Goal: Task Accomplishment & Management: Manage account settings

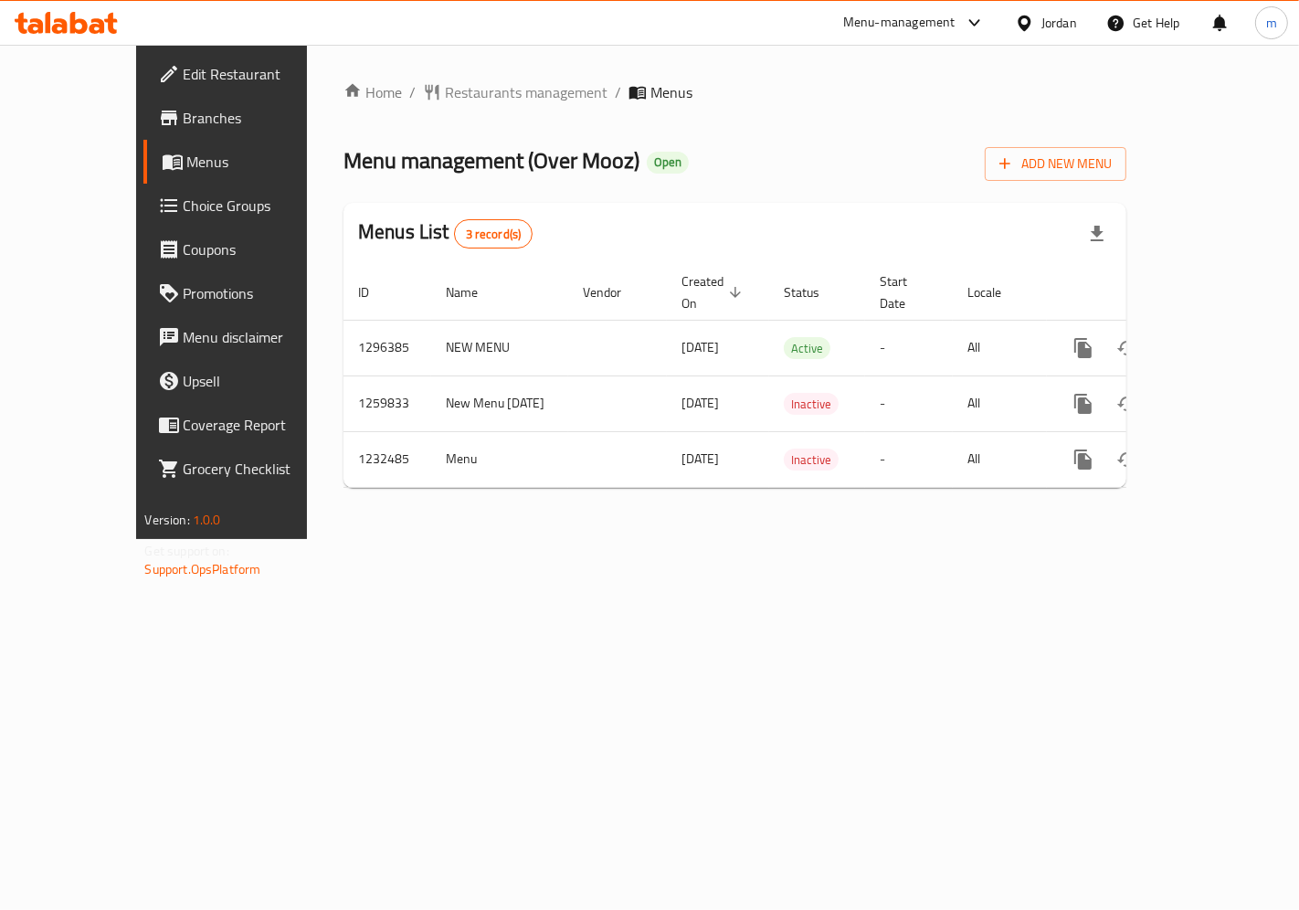
click at [143, 221] on link "Choice Groups" at bounding box center [247, 206] width 209 height 44
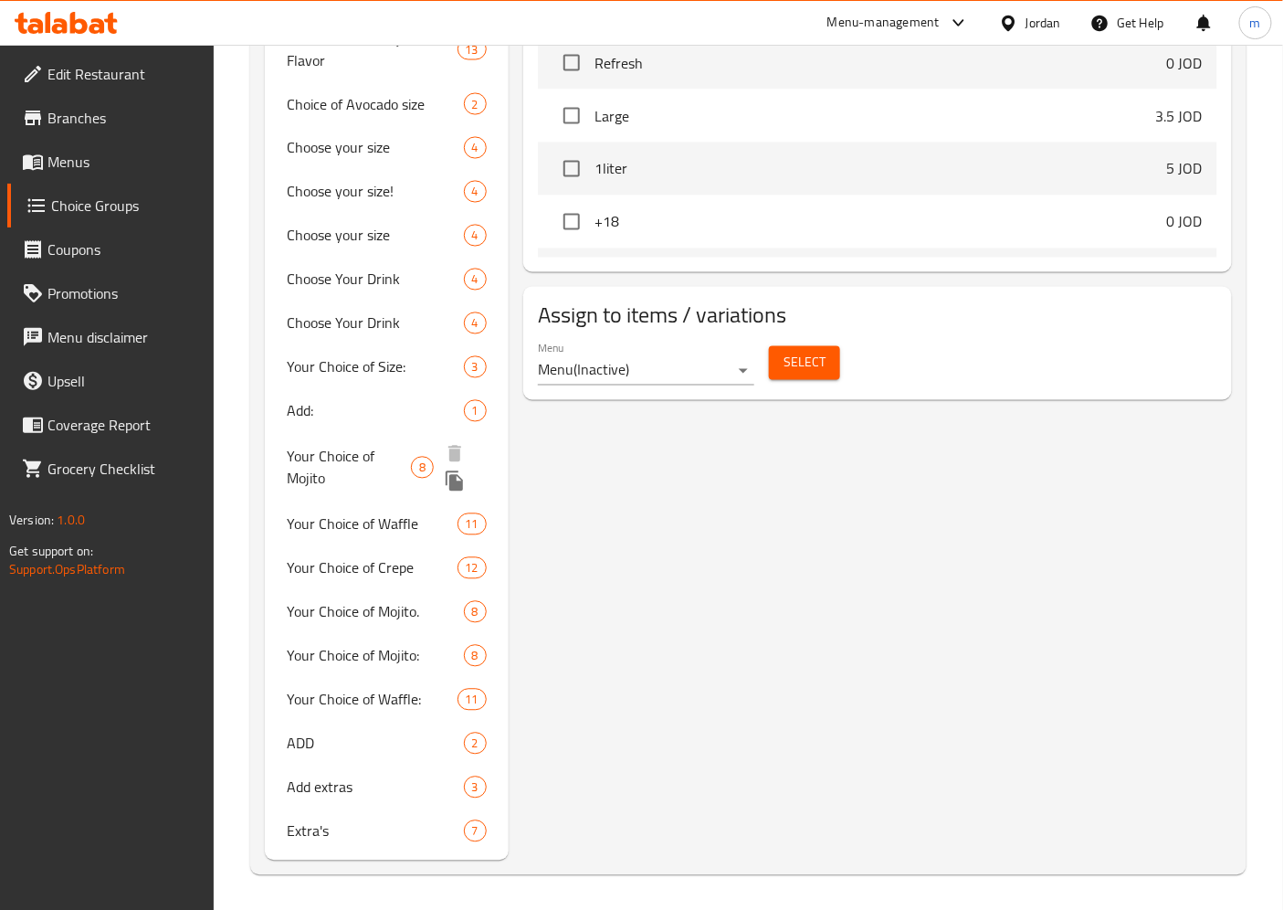
scroll to position [1000, 0]
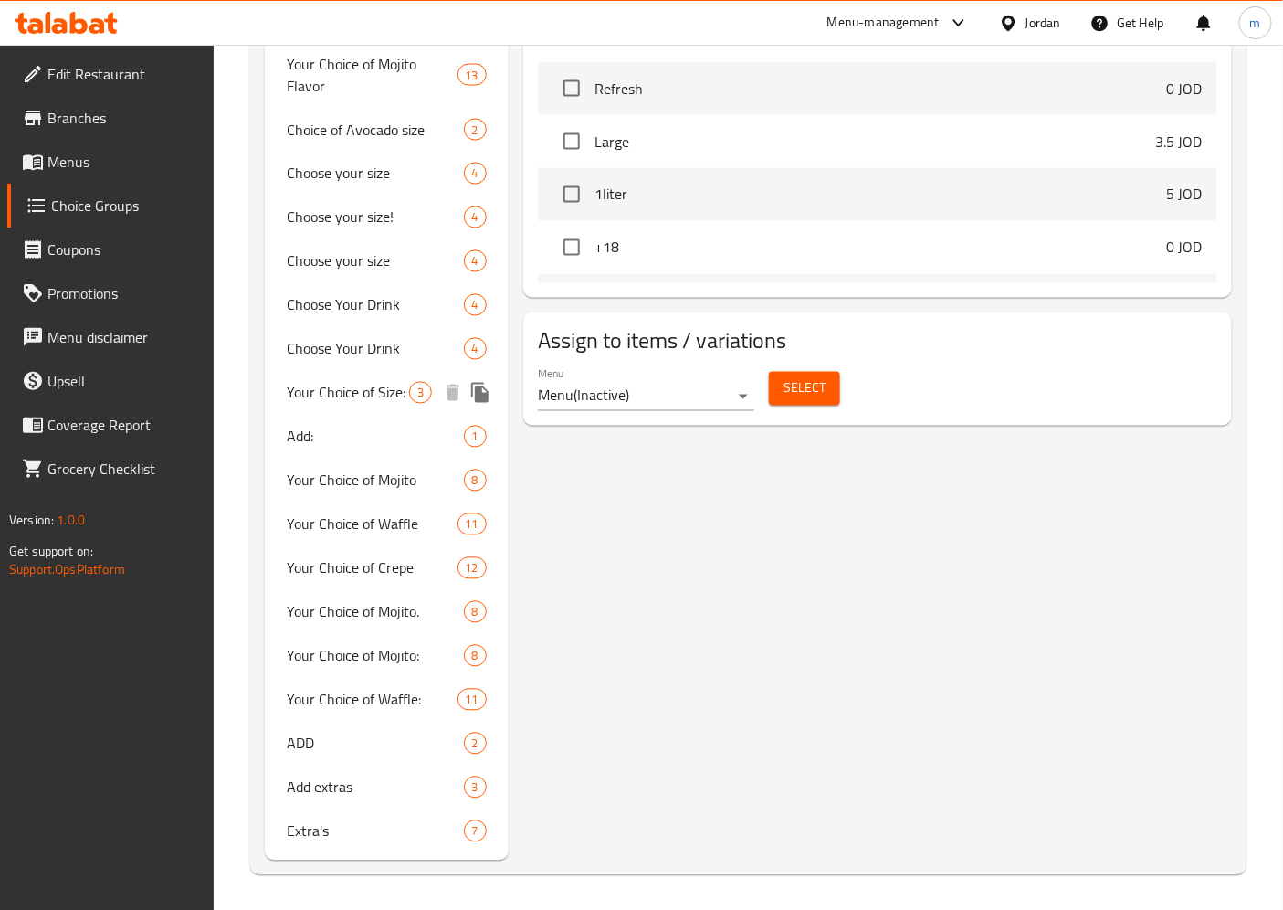
click at [373, 385] on span "Your Choice of Size:" at bounding box center [348, 393] width 122 height 22
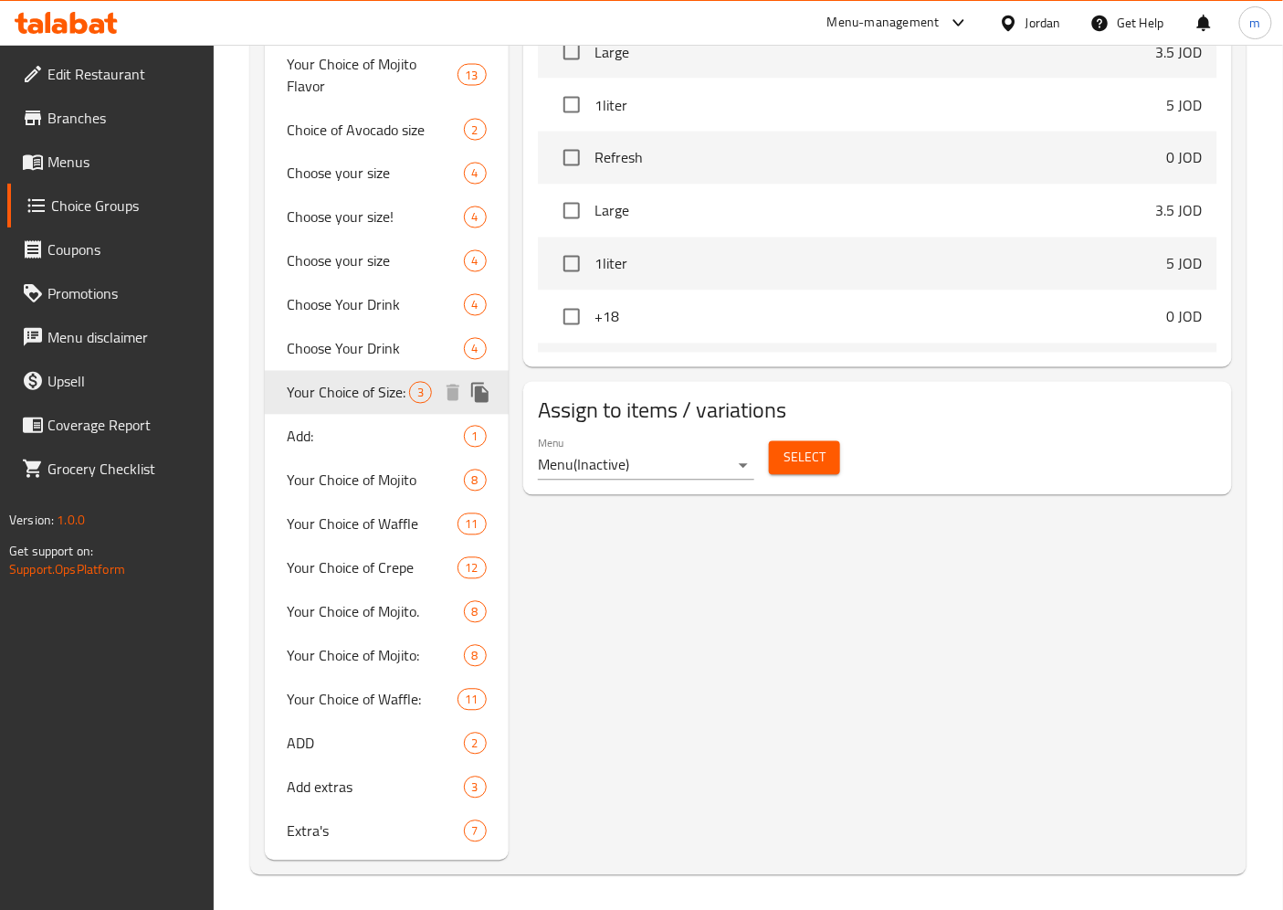
type input "Your Choice of Size:"
type input "اختيارك للحجم:"
type input "1"
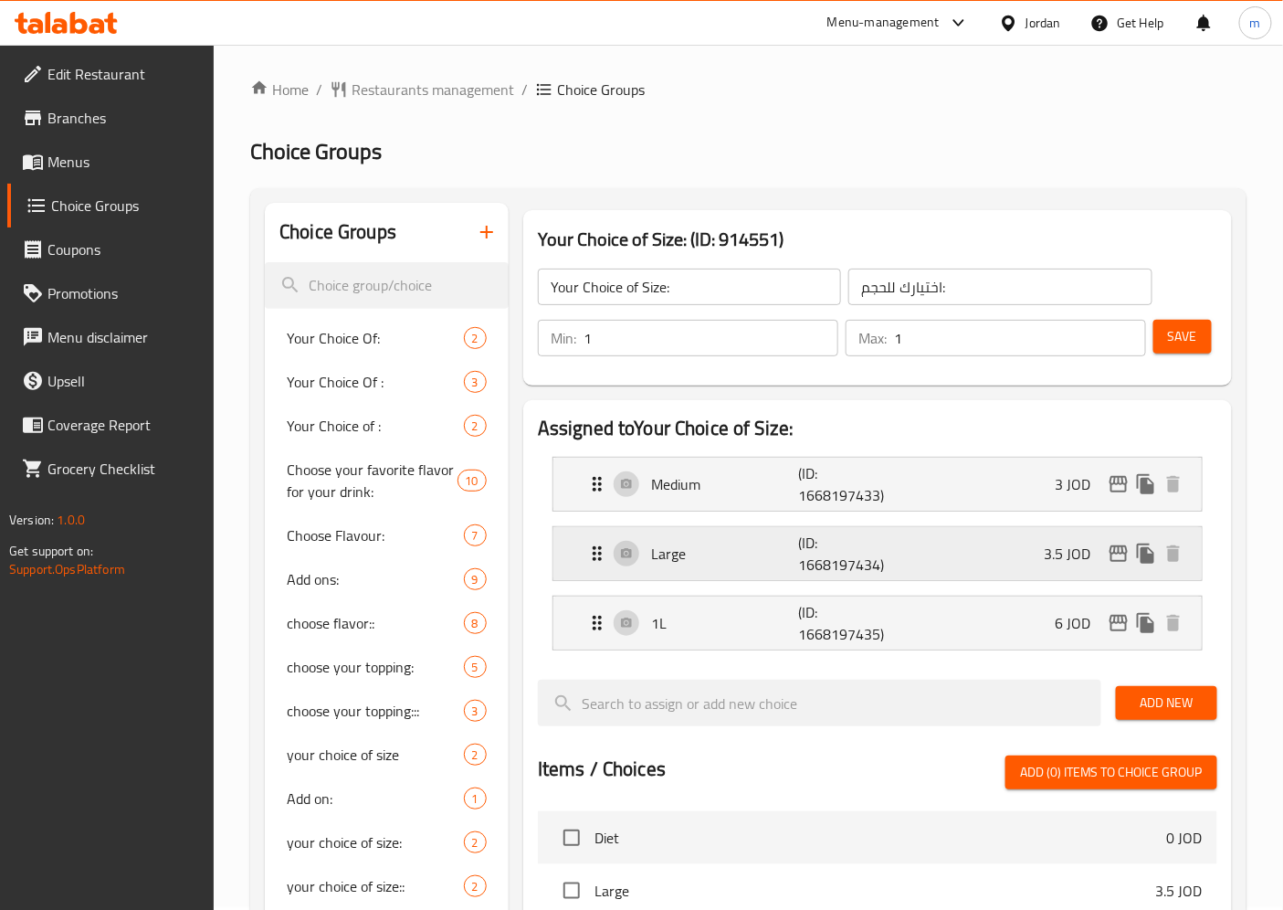
scroll to position [0, 0]
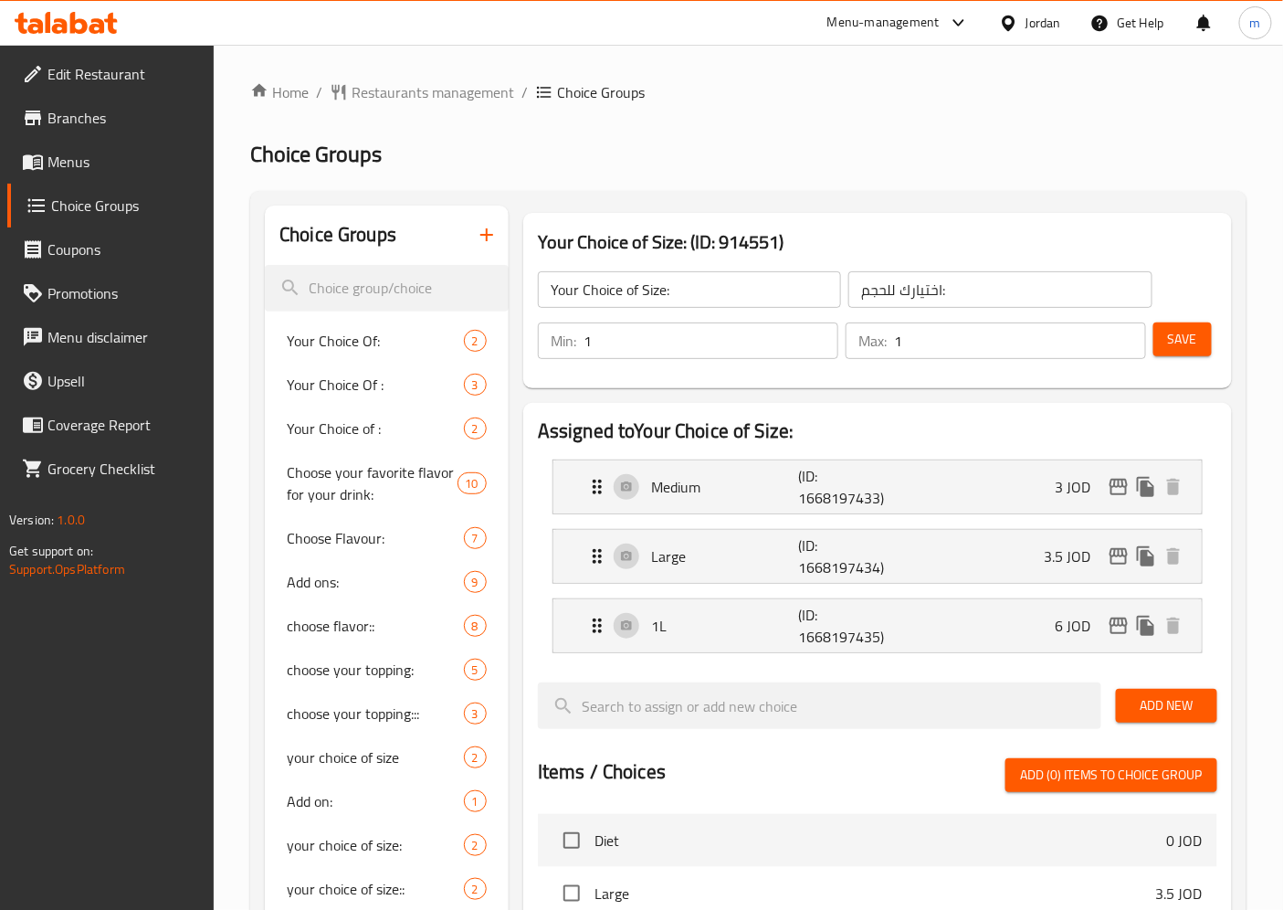
click at [1051, 16] on div "Jordan" at bounding box center [1044, 23] width 36 height 20
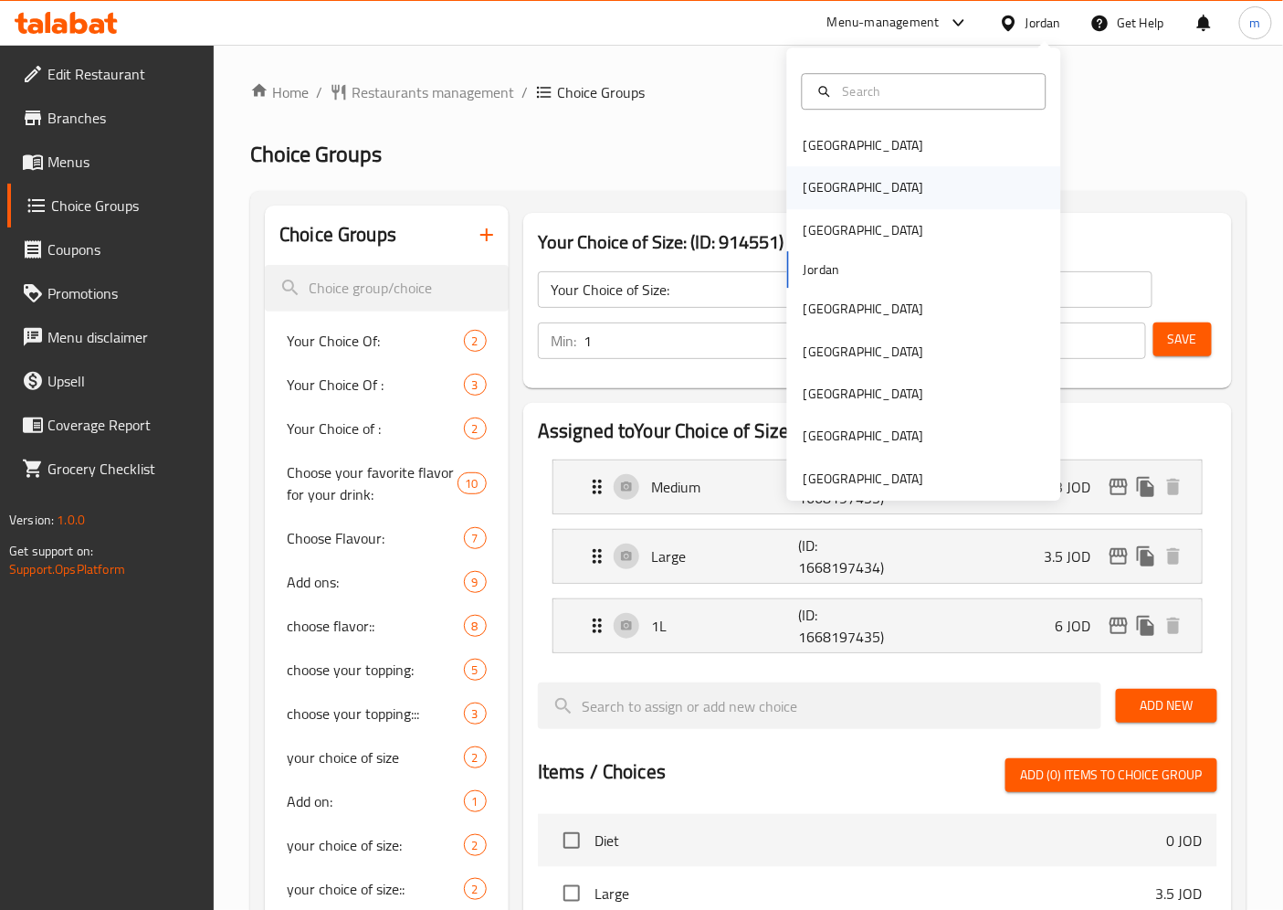
click at [843, 190] on div "[GEOGRAPHIC_DATA]" at bounding box center [924, 188] width 274 height 42
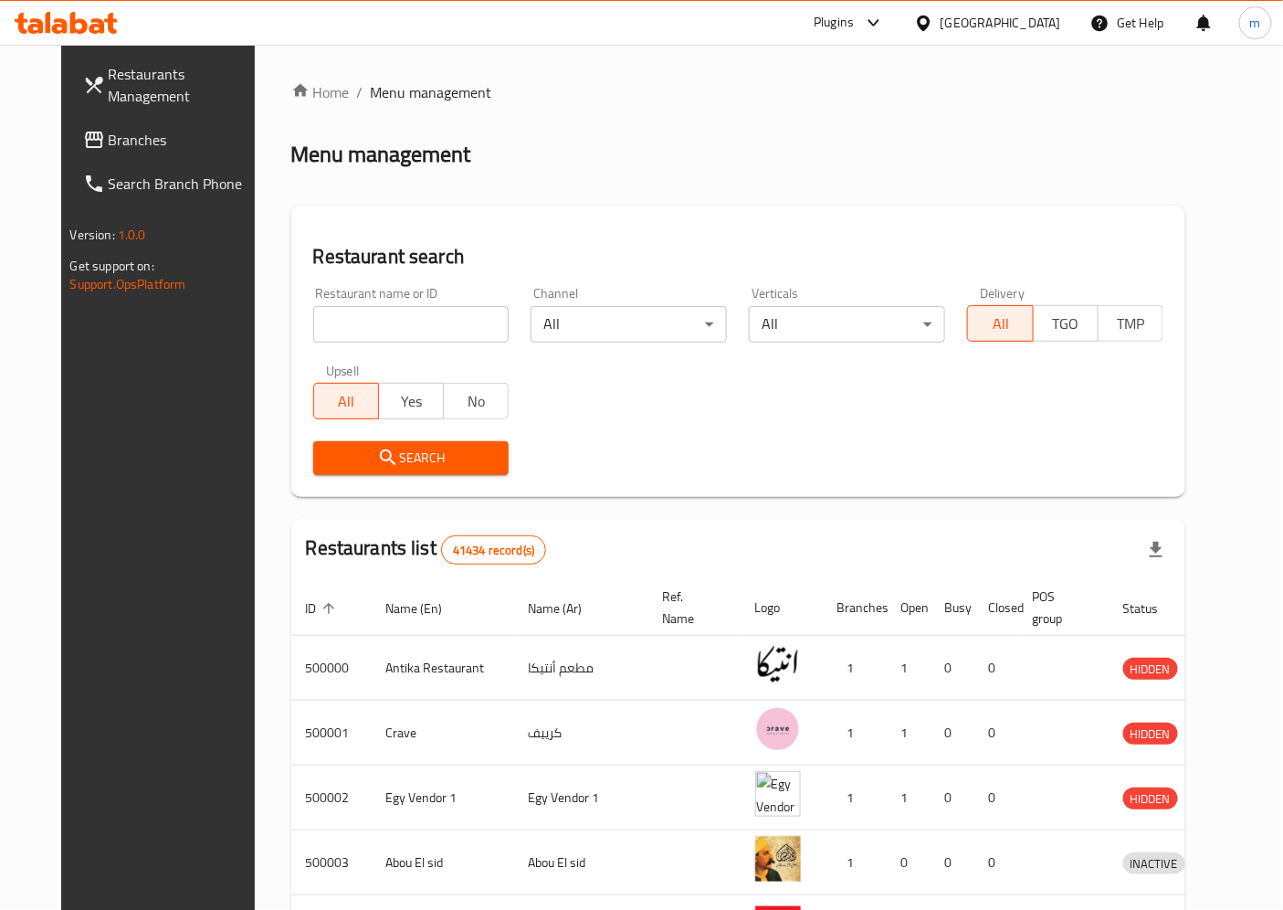
click at [116, 135] on span "Branches" at bounding box center [185, 140] width 153 height 22
